Goal: Information Seeking & Learning: Get advice/opinions

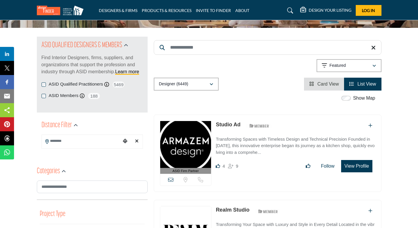
scroll to position [63, 0]
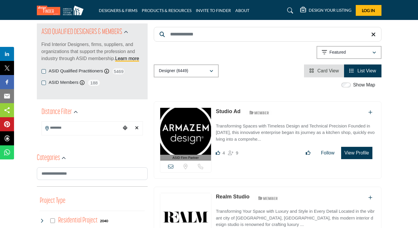
click at [121, 131] on div "Choose your current location" at bounding box center [125, 128] width 9 height 13
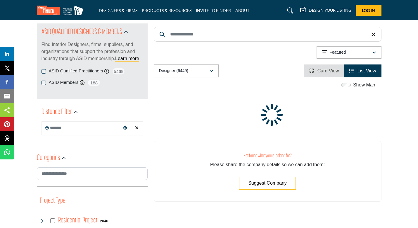
click at [98, 133] on input "Search Location" at bounding box center [81, 127] width 79 height 11
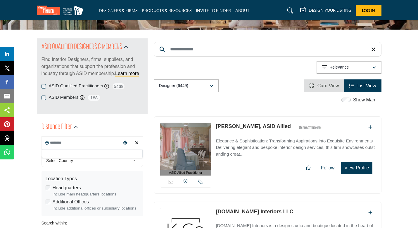
scroll to position [23, 0]
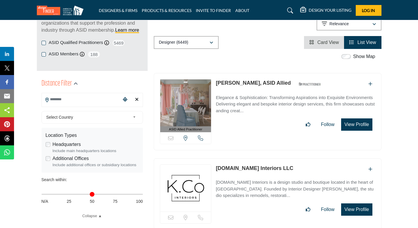
scroll to position [95, 0]
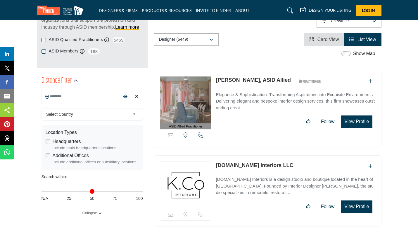
click at [100, 115] on span "Select Country" at bounding box center [88, 114] width 84 height 7
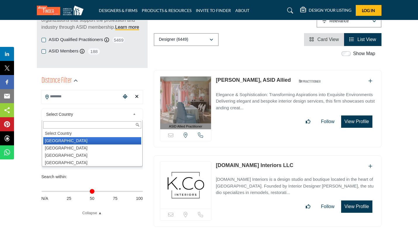
click at [80, 142] on li "[GEOGRAPHIC_DATA]" at bounding box center [92, 140] width 98 height 7
type input "***"
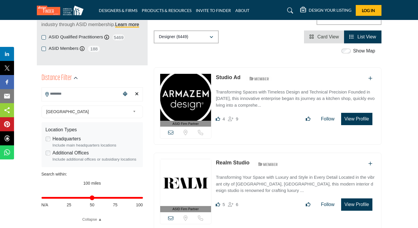
scroll to position [98, 0]
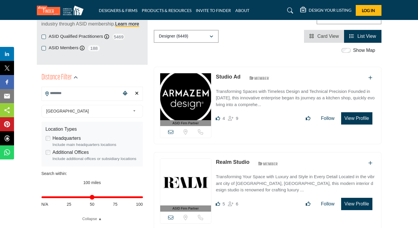
click at [86, 97] on input "Search Location" at bounding box center [81, 92] width 79 height 11
type input "*"
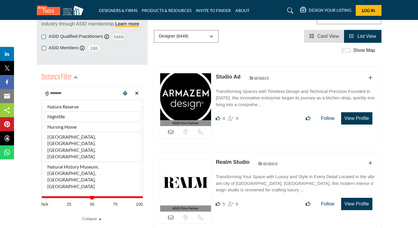
type input "*"
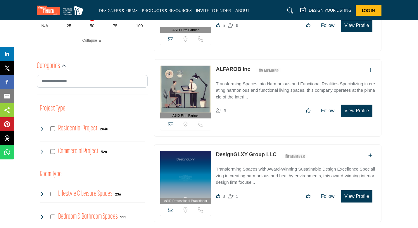
scroll to position [287, 0]
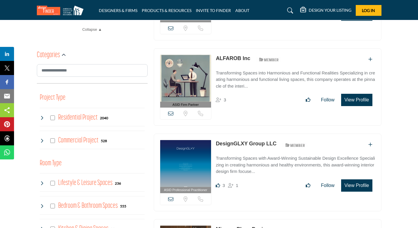
click at [87, 118] on h4 "Residential Project" at bounding box center [77, 117] width 39 height 10
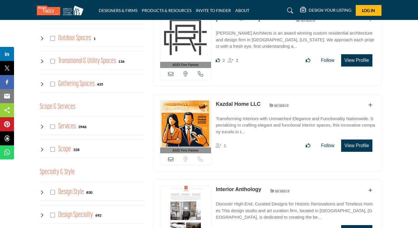
scroll to position [603, 0]
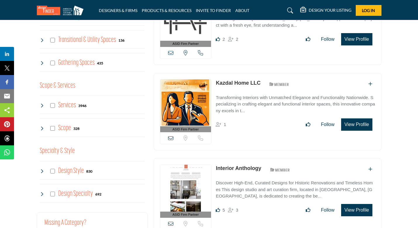
click at [71, 180] on div "Specialty & Style Clear Design Style 830" at bounding box center [92, 174] width 105 height 64
click at [70, 171] on h4 "Design Style" at bounding box center [71, 171] width 26 height 10
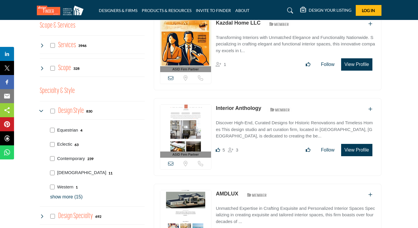
scroll to position [664, 0]
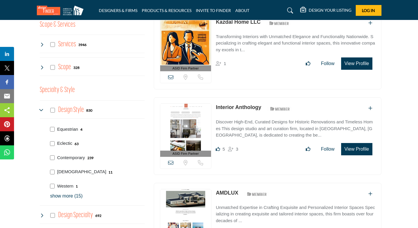
click at [68, 145] on p "Eclectic" at bounding box center [64, 143] width 15 height 7
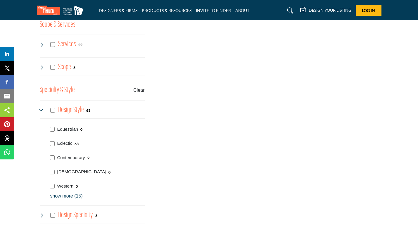
click at [68, 156] on div "Contemporary 9" at bounding box center [96, 157] width 97 height 14
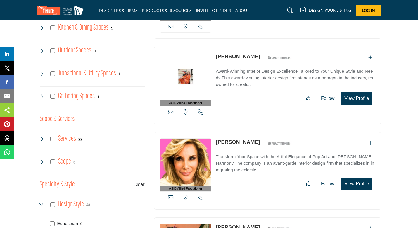
scroll to position [625, 0]
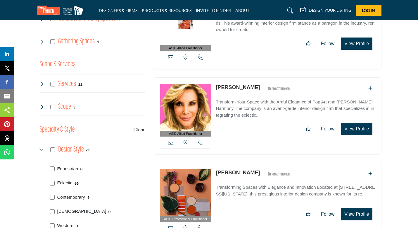
click at [66, 183] on p "Eclectic" at bounding box center [64, 182] width 15 height 7
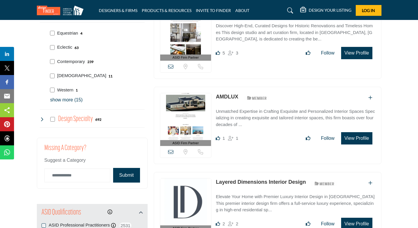
scroll to position [761, 0]
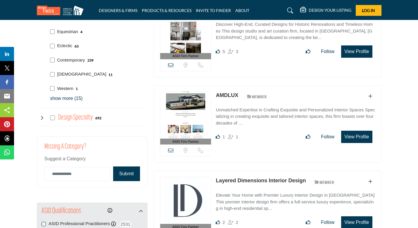
click at [72, 113] on h4 "Design Specialty" at bounding box center [75, 117] width 35 height 10
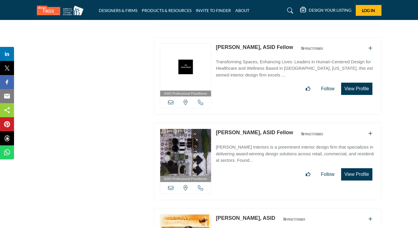
scroll to position [7291, 0]
